Goal: Task Accomplishment & Management: Complete application form

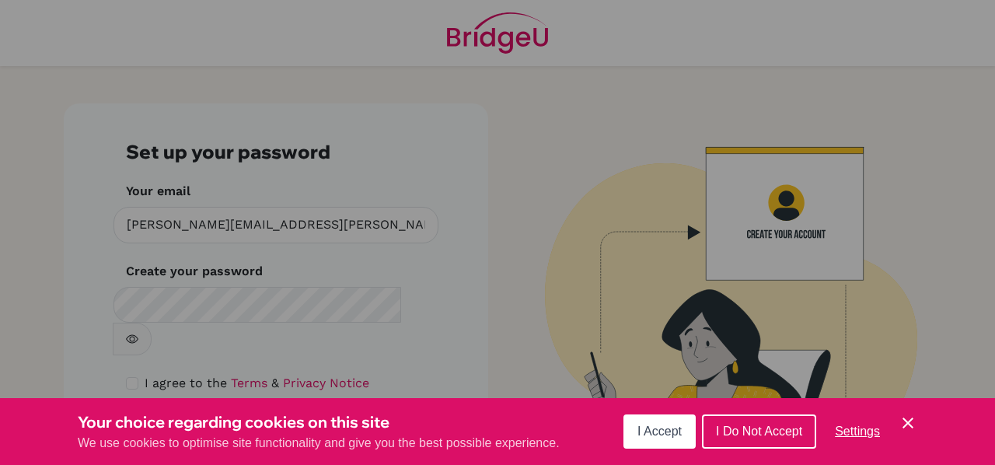
click at [214, 296] on div "Cookie Preferences" at bounding box center [497, 232] width 995 height 465
click at [657, 428] on span "I Accept" at bounding box center [659, 430] width 44 height 13
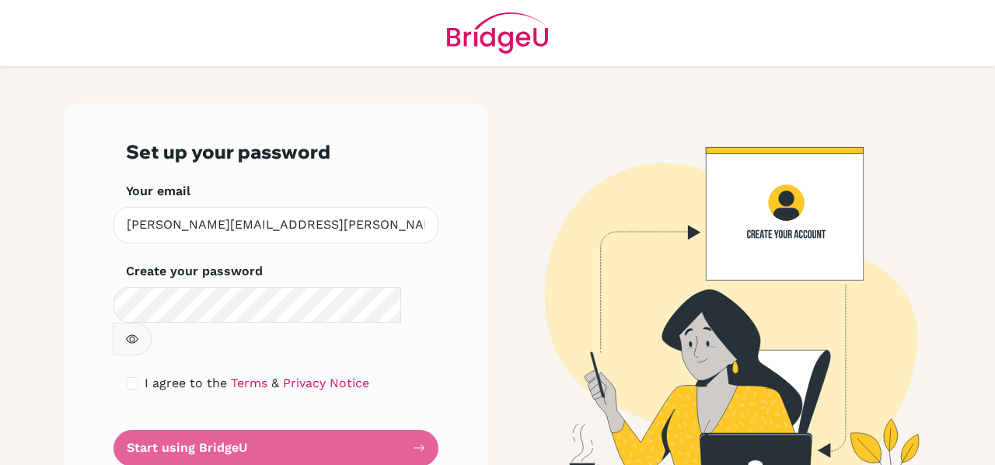
click at [657, 428] on img at bounding box center [719, 302] width 886 height 399
click at [261, 419] on form "Set up your password Your email binal.ghelani@podarworli.org Invalid email Crea…" at bounding box center [276, 303] width 300 height 325
click at [173, 414] on form "Set up your password Your email binal.ghelani@podarworli.org Invalid email Crea…" at bounding box center [276, 303] width 300 height 325
click at [138, 334] on icon "button" at bounding box center [132, 338] width 12 height 9
click at [159, 414] on form "Set up your password Your email binal.ghelani@podarworli.org Invalid email Crea…" at bounding box center [276, 303] width 300 height 325
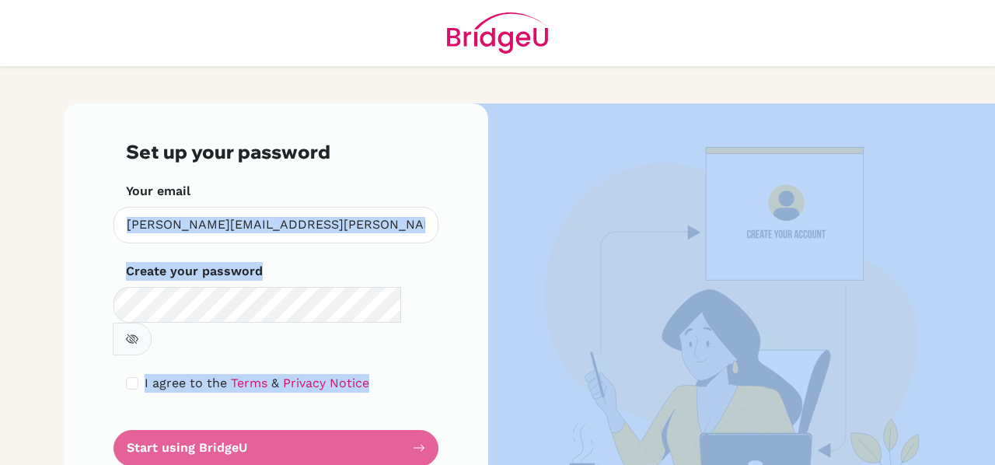
drag, startPoint x: 159, startPoint y: 414, endPoint x: 435, endPoint y: 219, distance: 337.8
click at [435, 219] on div "Set up your password Your email binal.ghelani@podarworli.org Invalid email Crea…" at bounding box center [276, 302] width 424 height 399
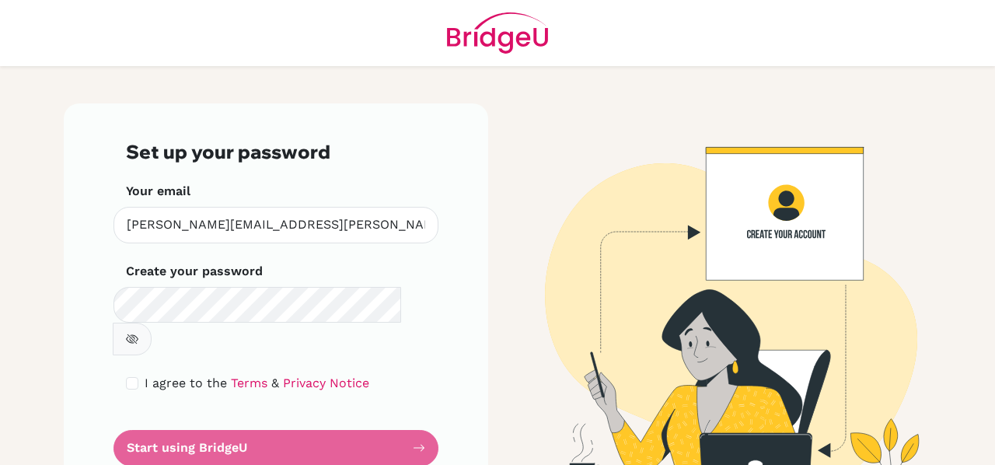
click at [775, 207] on img at bounding box center [719, 302] width 886 height 399
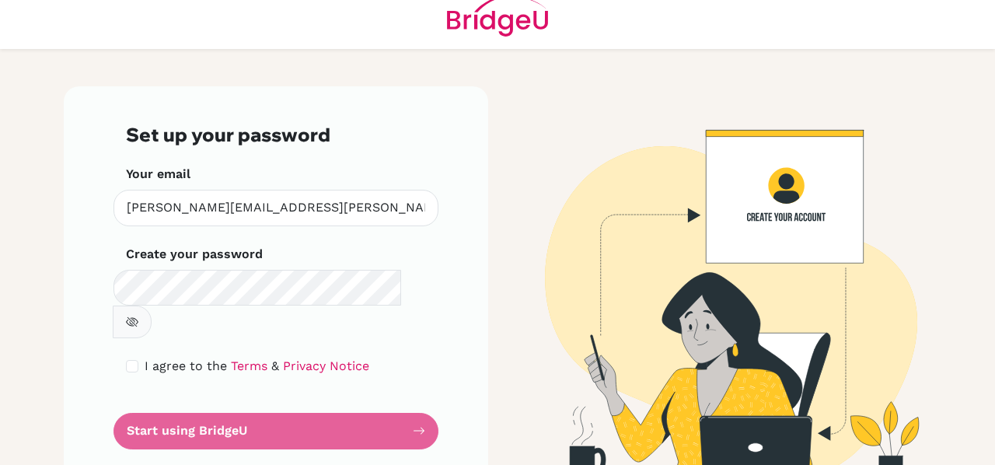
click at [179, 398] on form "Set up your password Your email binal.ghelani@podarworli.org Invalid email Crea…" at bounding box center [276, 286] width 300 height 325
click at [130, 360] on input "checkbox" at bounding box center [132, 366] width 12 height 12
checkbox input "true"
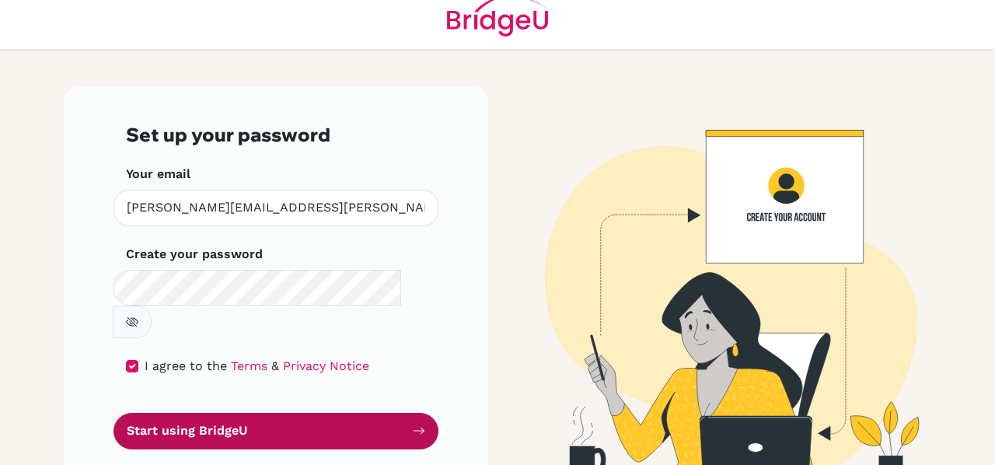
click at [174, 413] on button "Start using BridgeU" at bounding box center [275, 431] width 325 height 37
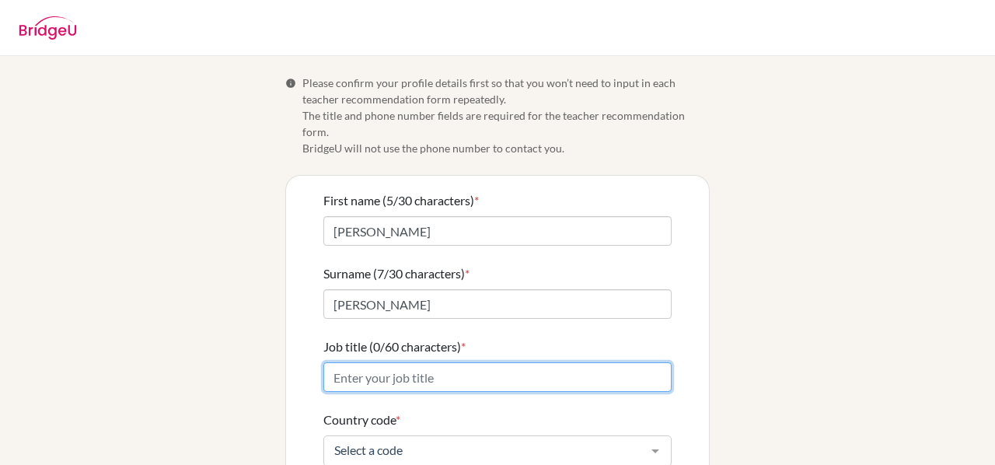
click at [534, 362] on input "Job title (0/60 characters) *" at bounding box center [497, 377] width 348 height 30
type input "English teacher"
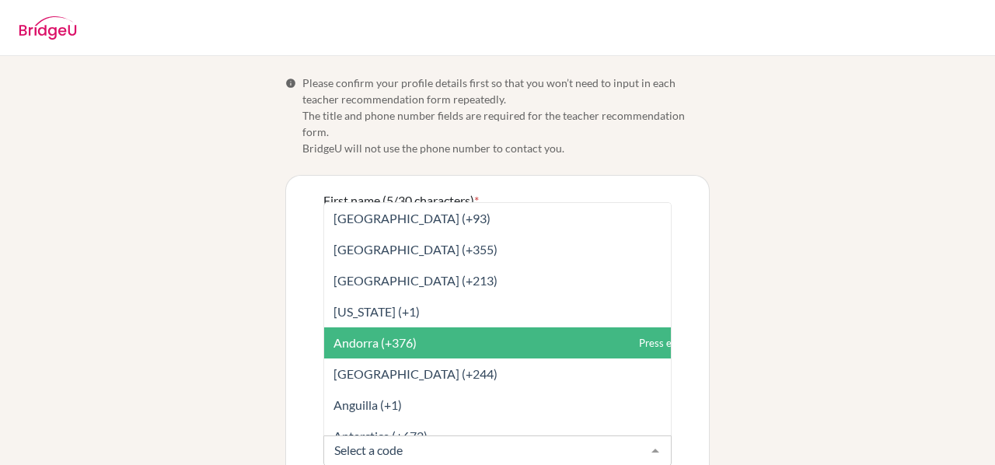
type input "i"
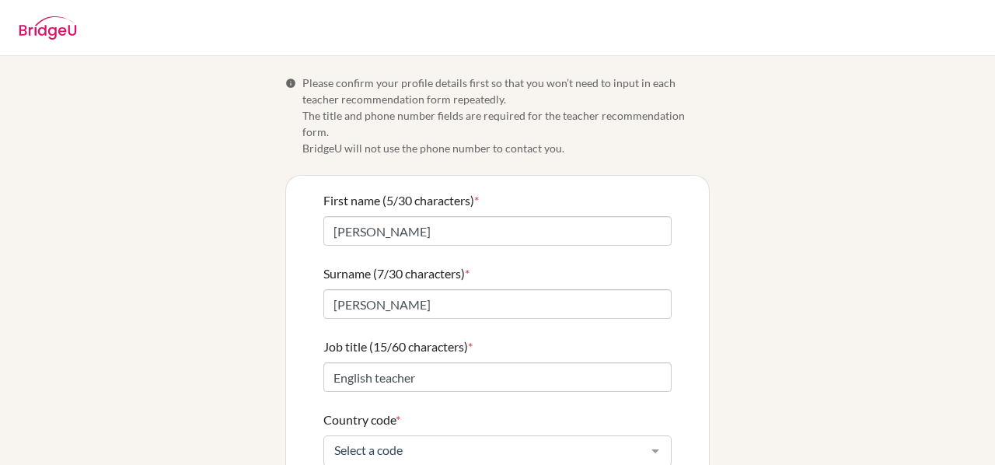
scroll to position [228, 0]
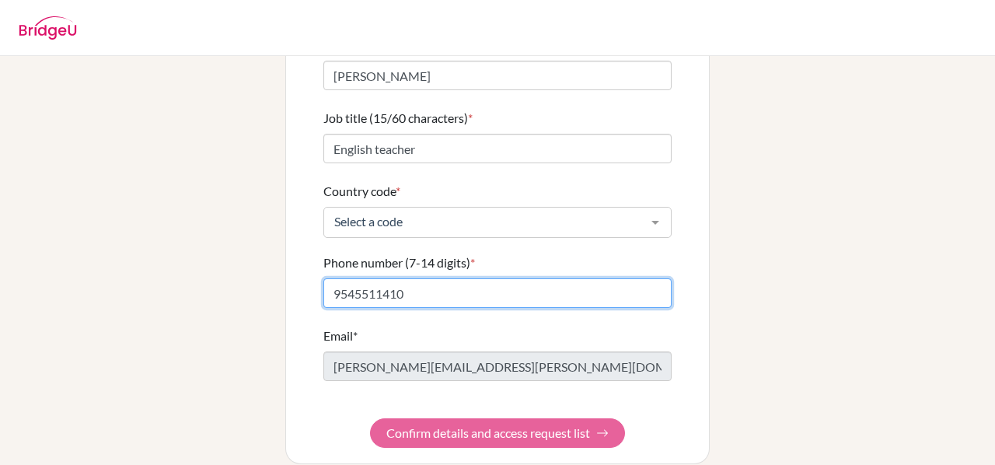
type input "9545511410"
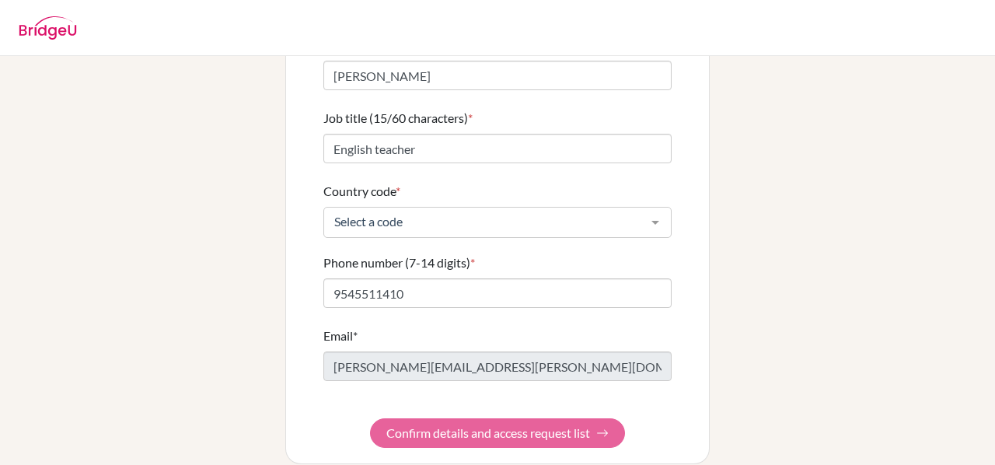
click at [528, 413] on form "First name (5/30 characters) * [PERSON_NAME] Surname (7/30 characters) * [PERSO…" at bounding box center [497, 205] width 348 height 485
click at [525, 416] on form "First name (5/30 characters) * [PERSON_NAME] Surname (7/30 characters) * [PERSO…" at bounding box center [497, 205] width 348 height 485
click at [467, 414] on form "First name (5/30 characters) * [PERSON_NAME] Surname (7/30 characters) * [PERSO…" at bounding box center [497, 205] width 348 height 485
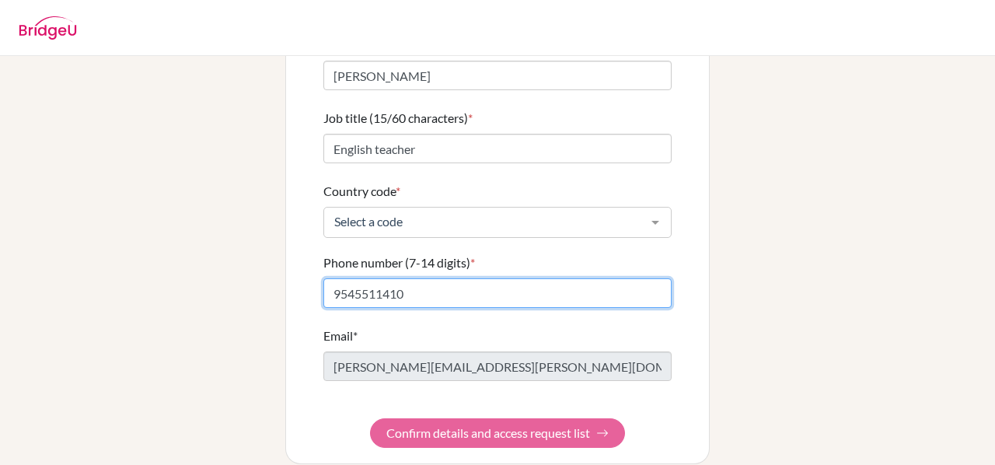
click at [402, 278] on input "9545511410" at bounding box center [497, 293] width 348 height 30
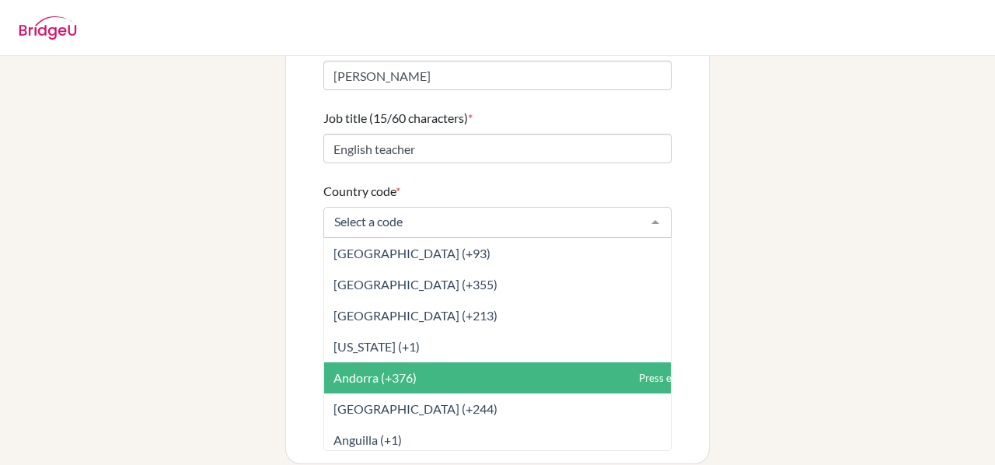
type input "i"
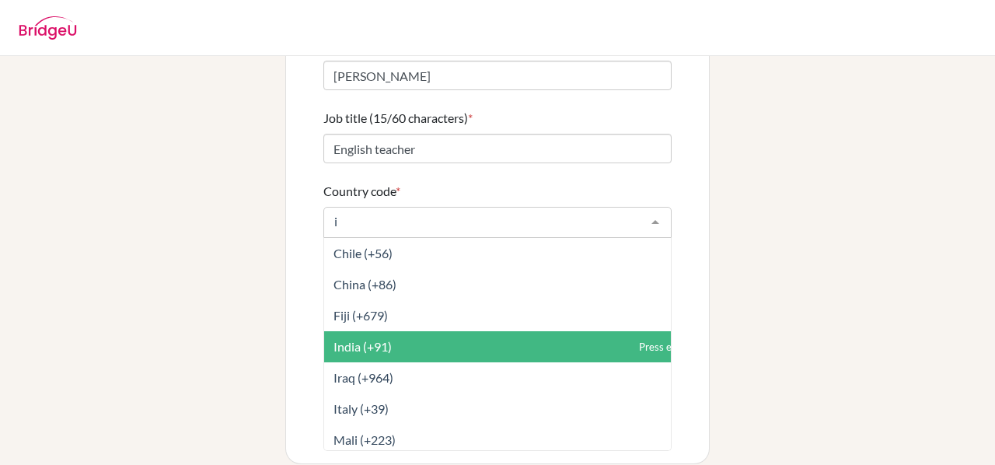
click at [370, 339] on span "India (+91)" at bounding box center [362, 346] width 58 height 15
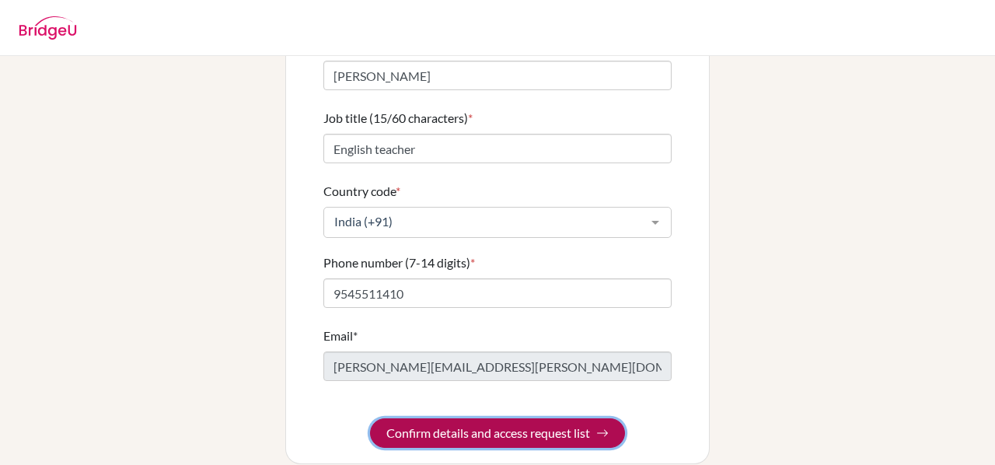
click at [429, 418] on button "Confirm details and access request list" at bounding box center [497, 433] width 255 height 30
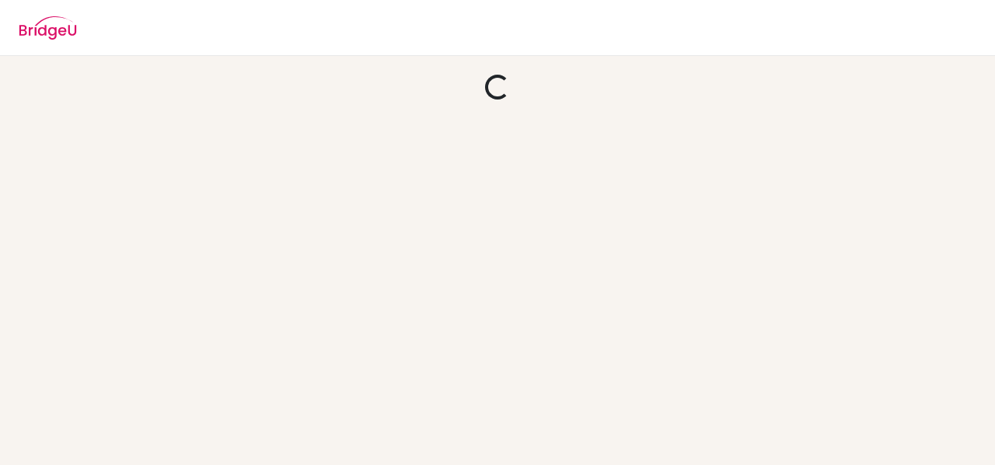
scroll to position [0, 0]
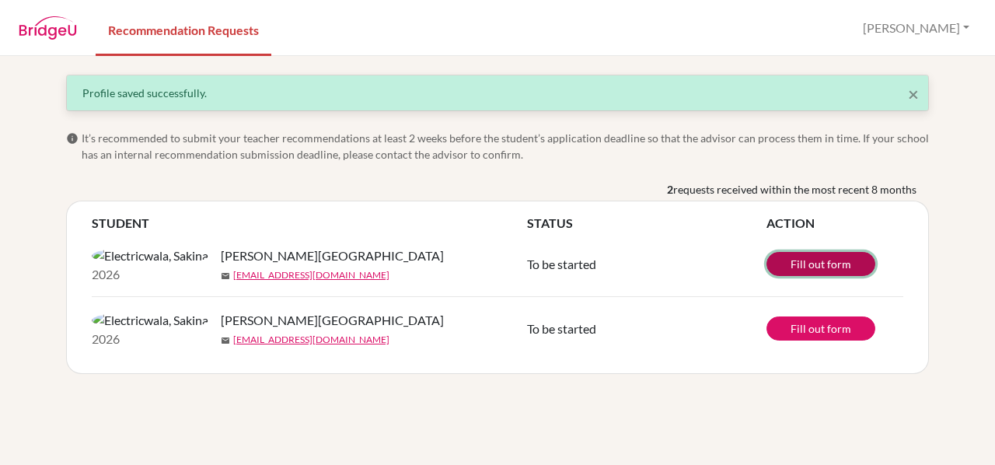
click at [800, 270] on link "Fill out form" at bounding box center [820, 264] width 109 height 24
